Goal: Communication & Community: Ask a question

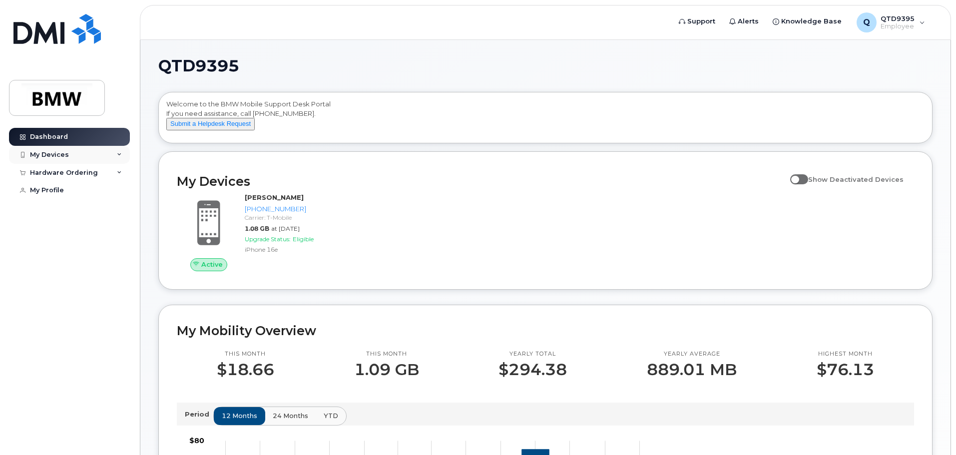
click at [116, 146] on div "My Devices" at bounding box center [69, 155] width 121 height 18
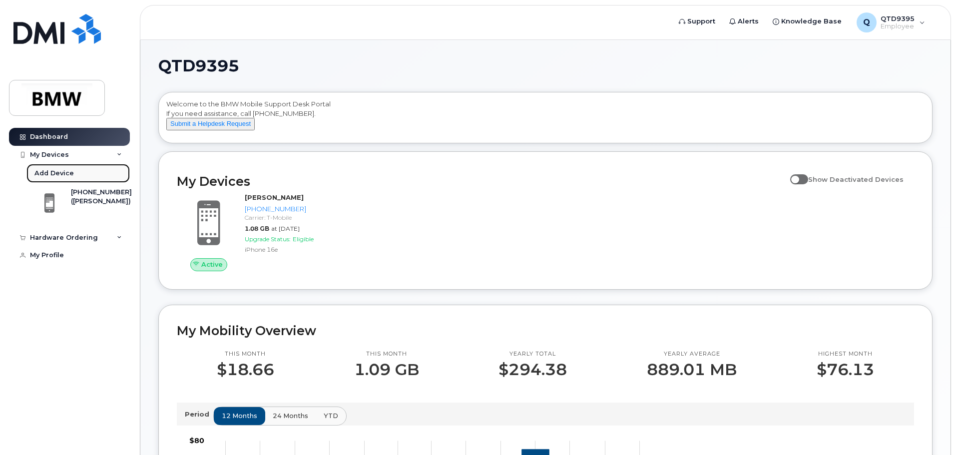
click at [53, 173] on div "Add Device" at bounding box center [53, 173] width 39 height 9
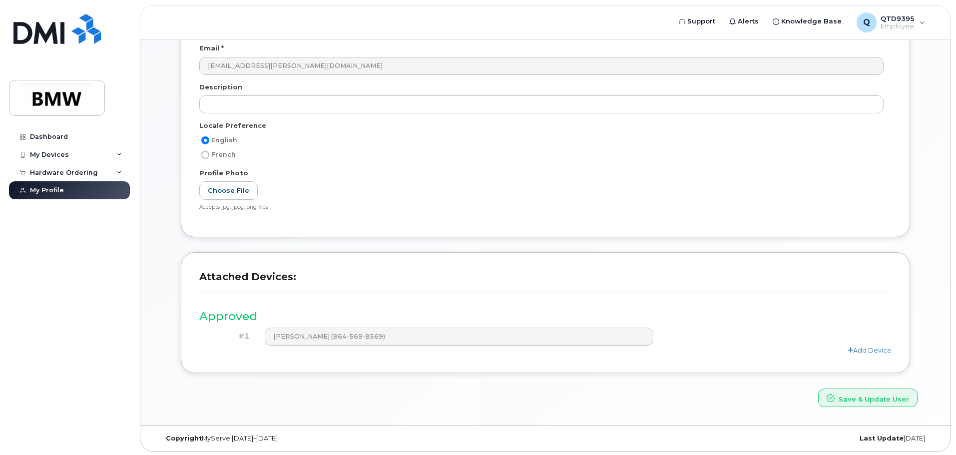
scroll to position [138, 0]
click at [115, 155] on div "My Devices" at bounding box center [69, 155] width 121 height 18
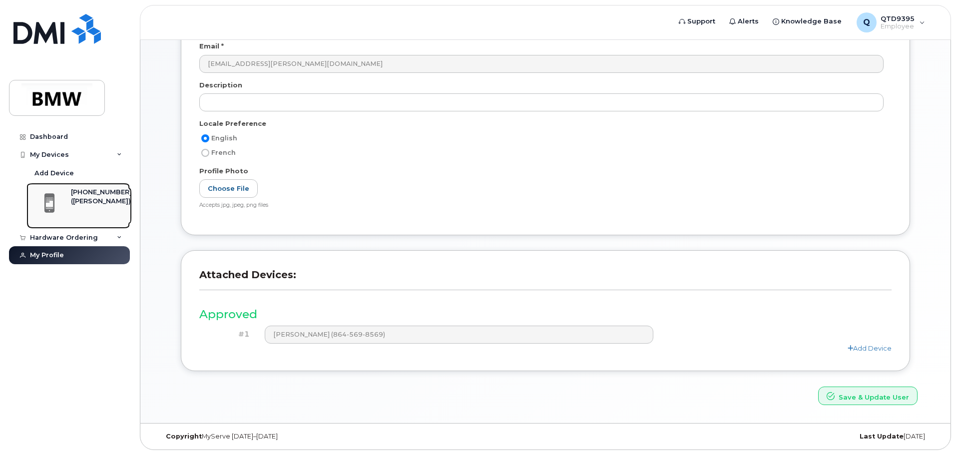
click at [51, 204] on span at bounding box center [49, 203] width 20 height 21
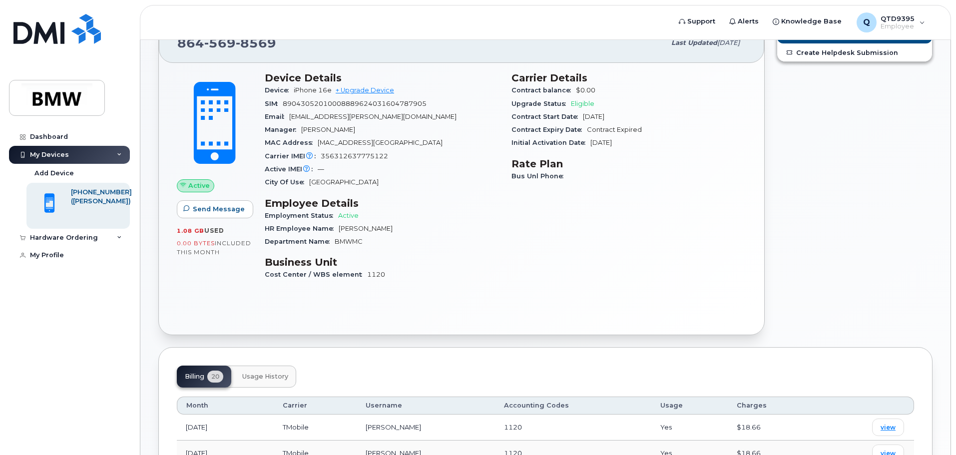
scroll to position [50, 0]
click at [93, 206] on div "([PERSON_NAME])" at bounding box center [101, 201] width 61 height 9
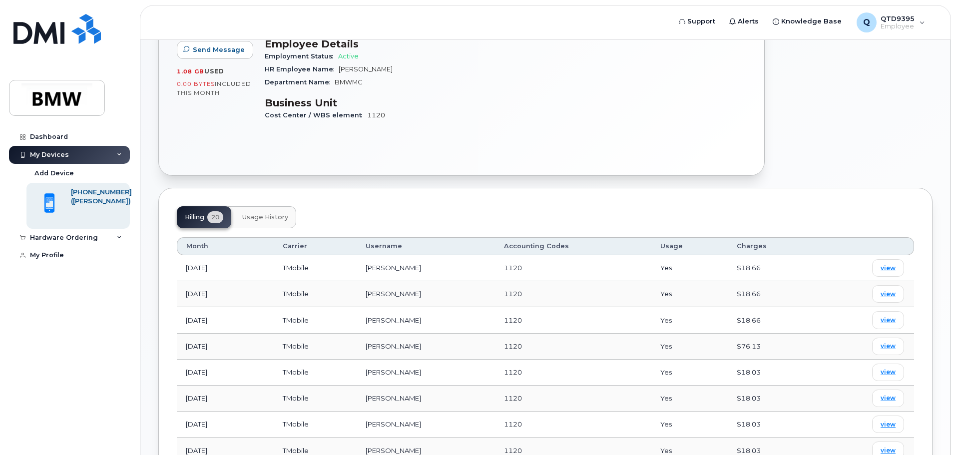
scroll to position [150, 0]
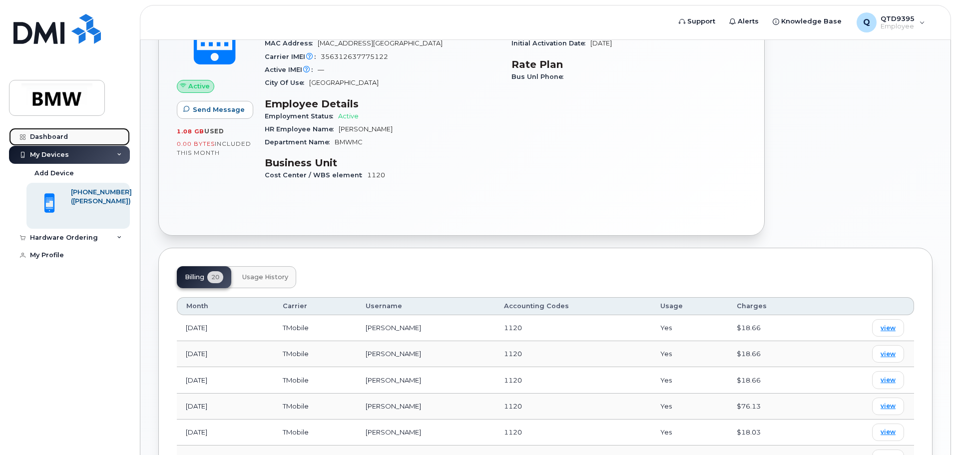
click at [82, 135] on link "Dashboard" at bounding box center [69, 137] width 121 height 18
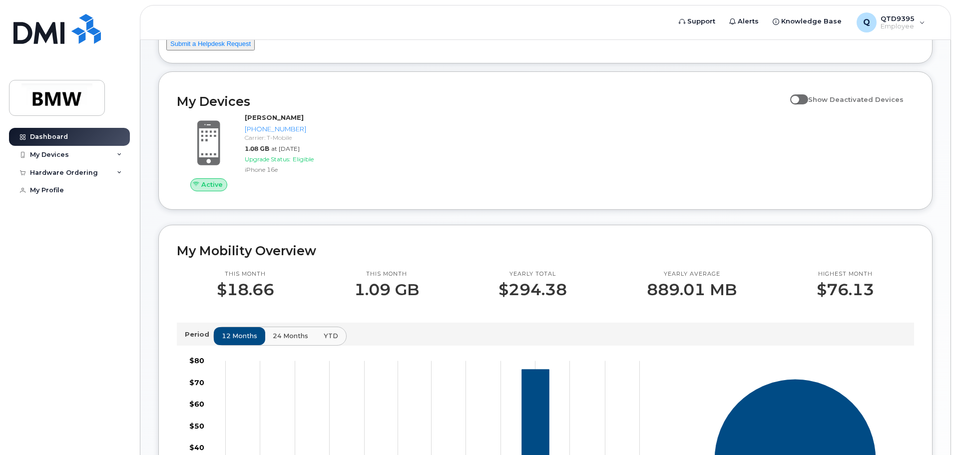
scroll to position [100, 0]
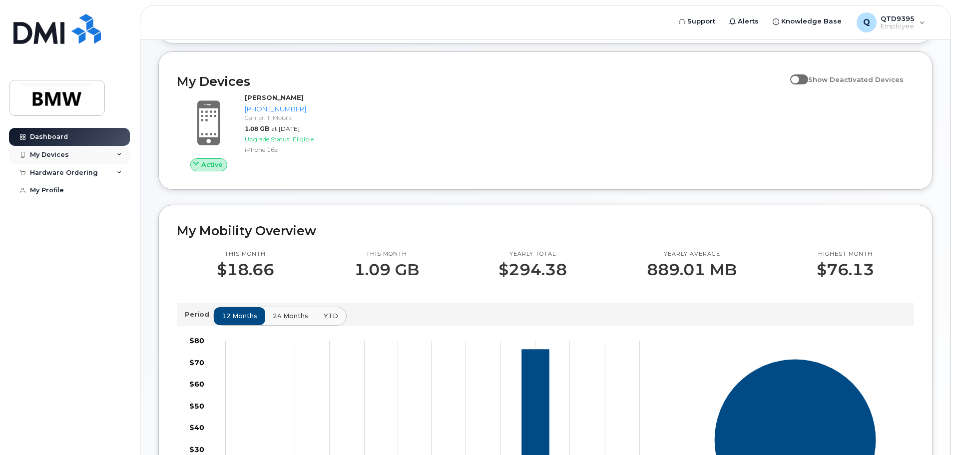
click at [44, 155] on div "My Devices" at bounding box center [49, 155] width 39 height 8
click at [115, 235] on div "Hardware Ordering" at bounding box center [69, 238] width 121 height 18
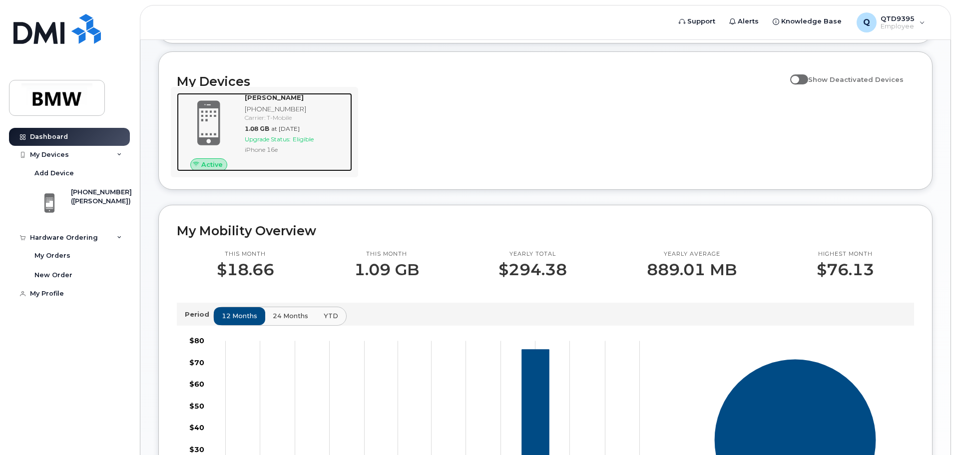
click at [260, 114] on div "[PHONE_NUMBER]" at bounding box center [296, 108] width 103 height 9
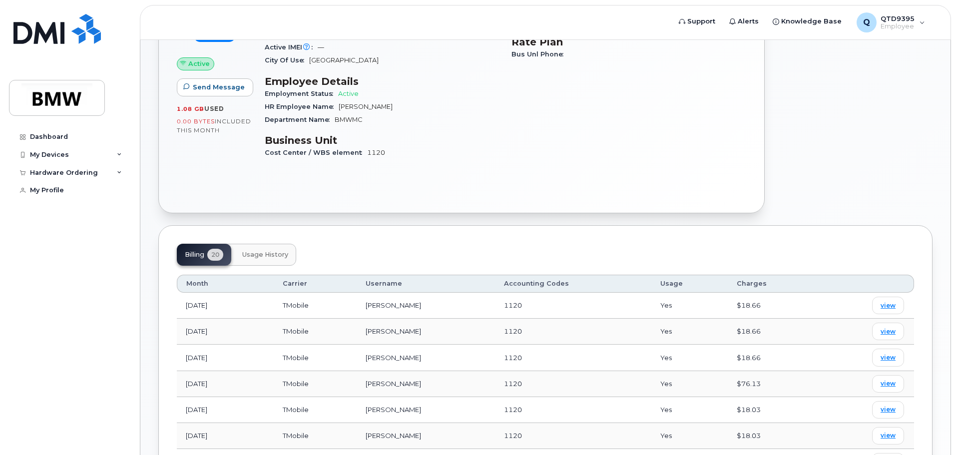
scroll to position [109, 0]
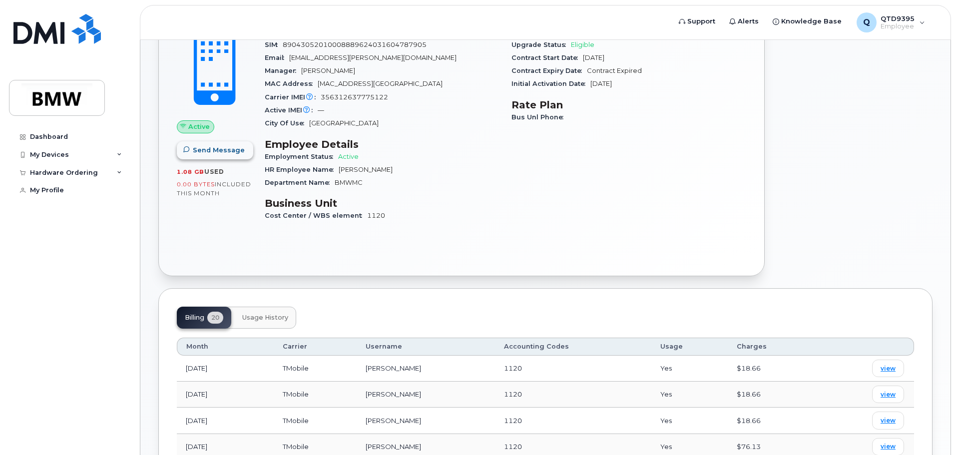
click at [205, 149] on span "Send Message" at bounding box center [219, 149] width 52 height 9
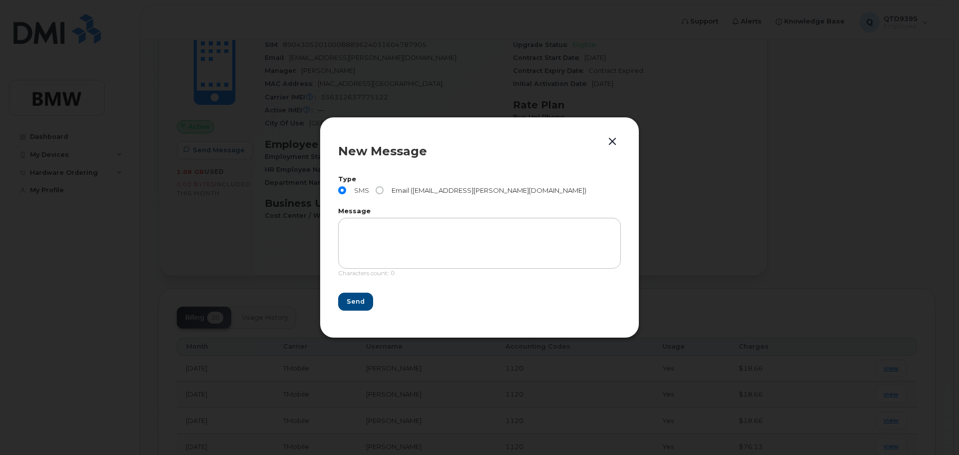
click at [415, 189] on span "Email ([EMAIL_ADDRESS][PERSON_NAME][DOMAIN_NAME])" at bounding box center [487, 190] width 199 height 8
click at [384, 189] on input "Email ([EMAIL_ADDRESS][PERSON_NAME][DOMAIN_NAME])" at bounding box center [380, 190] width 8 height 8
radio input "true"
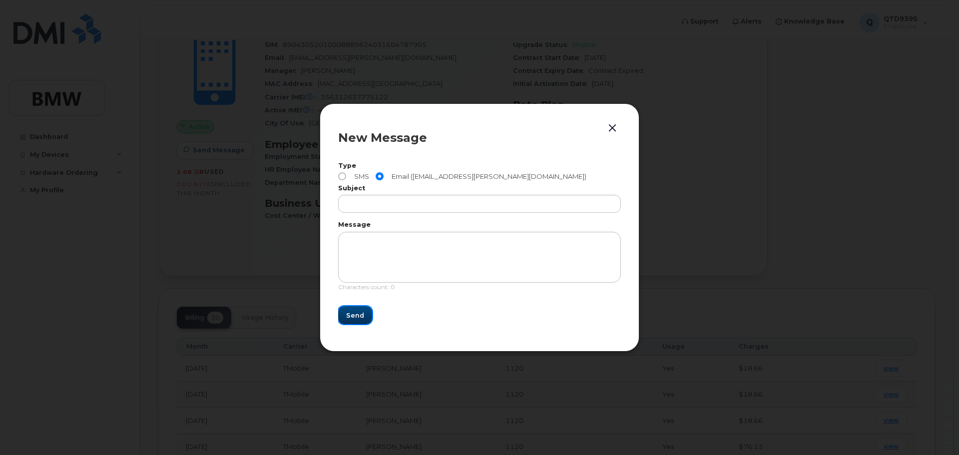
click at [360, 317] on span "Send" at bounding box center [355, 315] width 18 height 9
click at [607, 127] on button "button" at bounding box center [612, 128] width 15 height 14
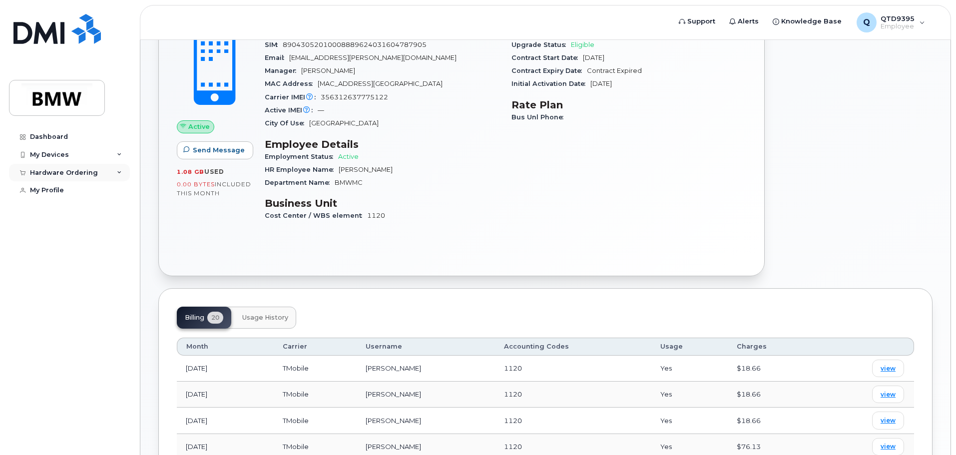
click at [117, 175] on div "Hardware Ordering" at bounding box center [69, 173] width 121 height 18
click at [68, 234] on link "My Profile" at bounding box center [69, 229] width 121 height 18
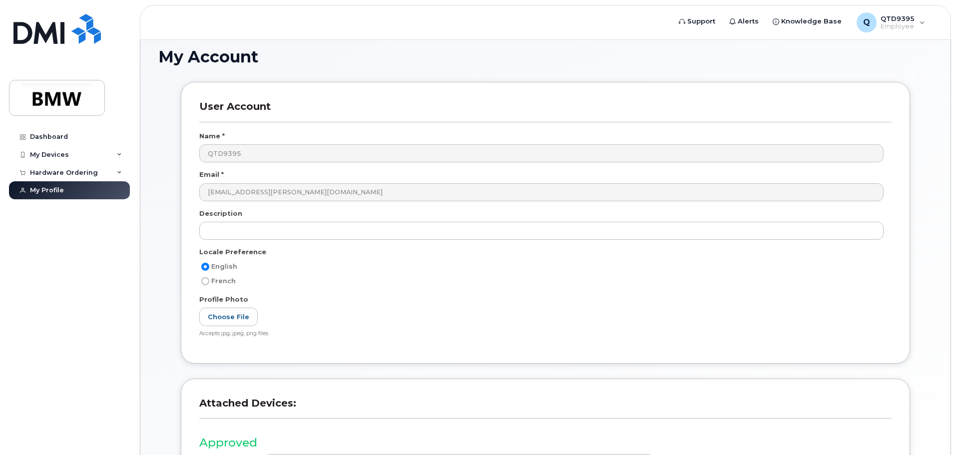
scroll to position [100, 0]
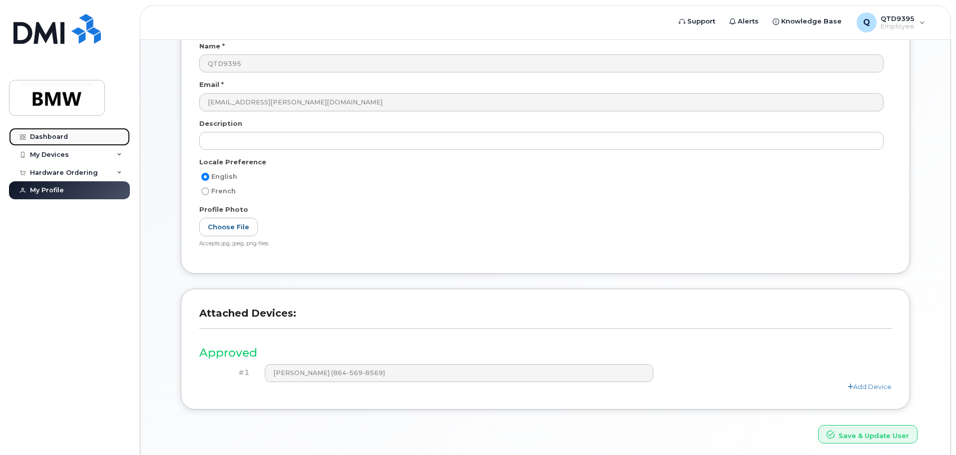
click at [66, 131] on link "Dashboard" at bounding box center [69, 137] width 121 height 18
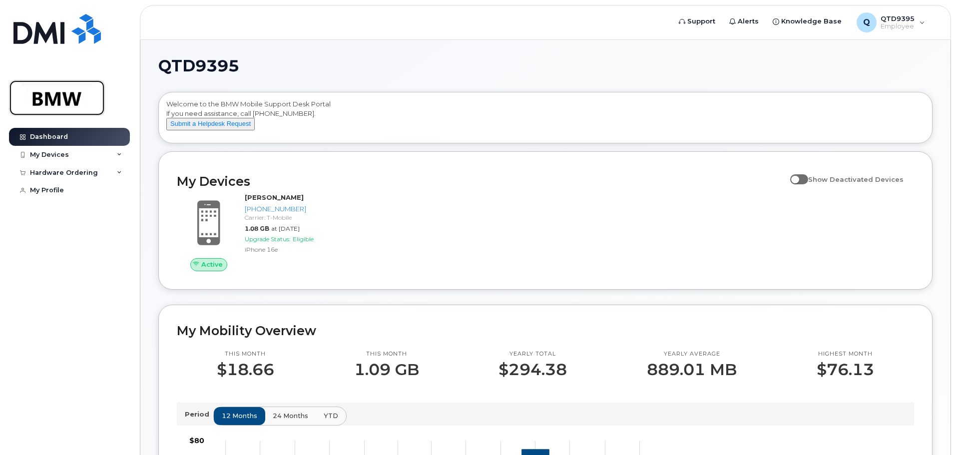
click at [75, 99] on img at bounding box center [56, 97] width 77 height 29
click at [715, 21] on span "Support" at bounding box center [701, 21] width 28 height 10
click at [916, 23] on div "Q QTD9395 Employee" at bounding box center [891, 22] width 82 height 20
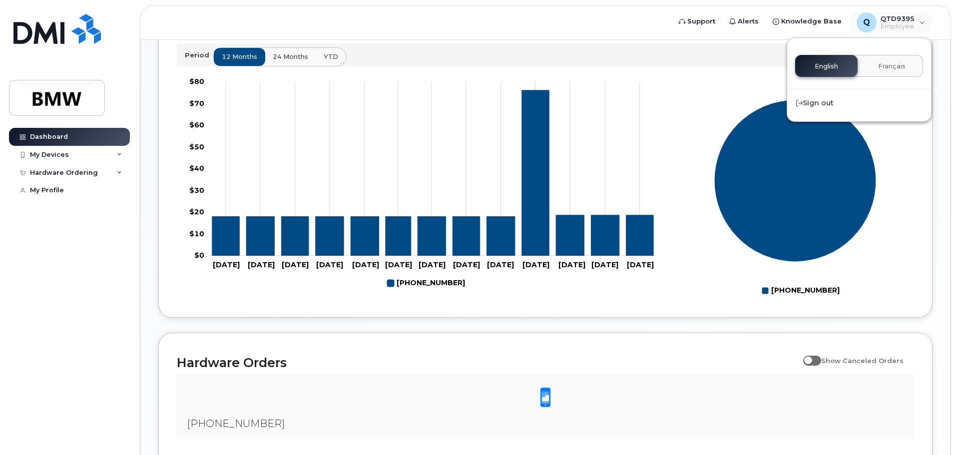
scroll to position [358, 0]
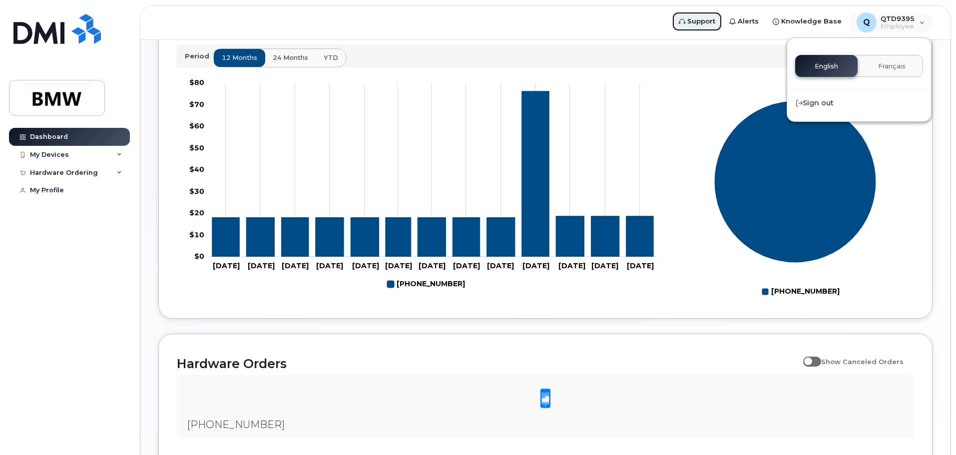
click at [708, 23] on span "Support" at bounding box center [701, 21] width 28 height 10
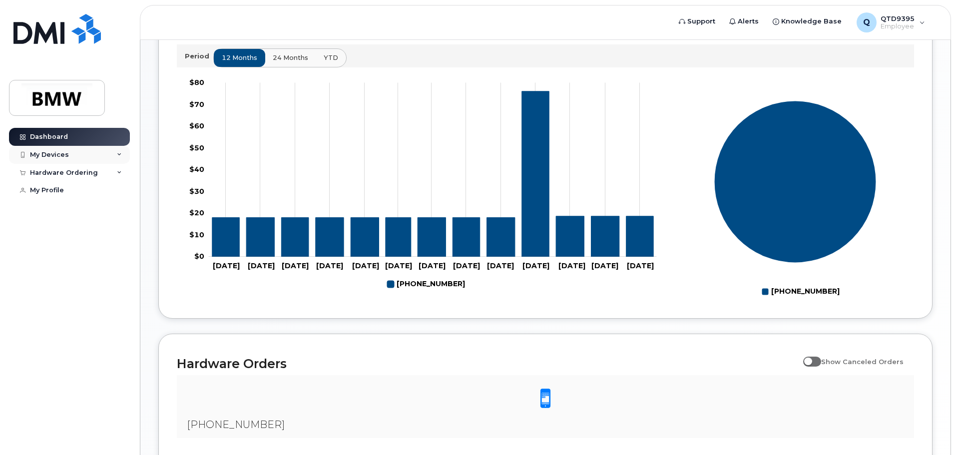
click at [67, 156] on div "My Devices" at bounding box center [69, 155] width 121 height 18
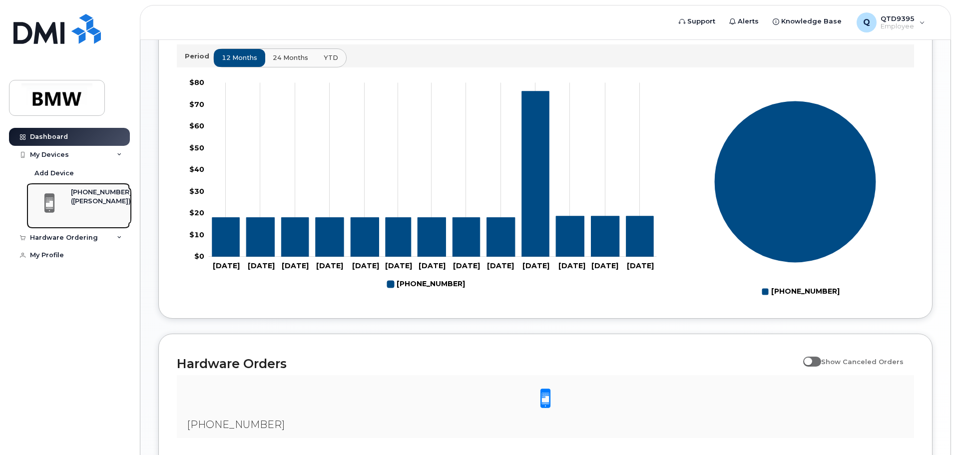
click at [77, 204] on div "([PERSON_NAME])" at bounding box center [101, 201] width 61 height 9
